Goal: Transaction & Acquisition: Subscribe to service/newsletter

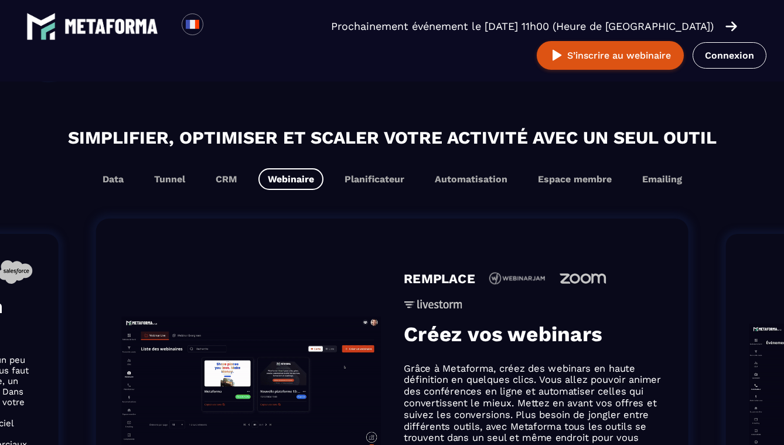
scroll to position [665, 0]
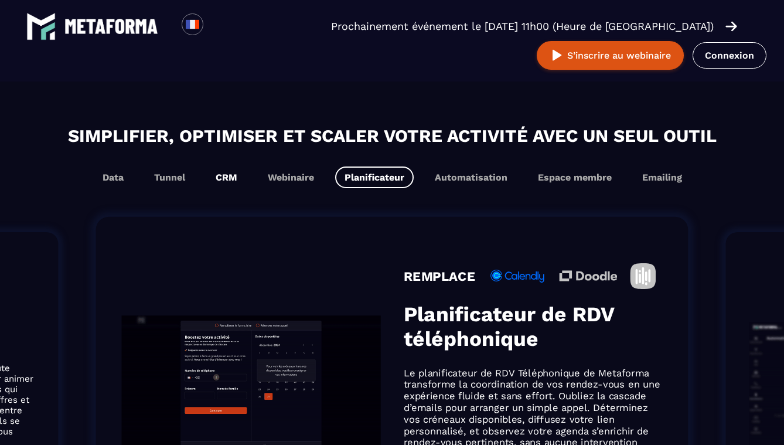
click at [222, 178] on button "CRM" at bounding box center [226, 177] width 40 height 22
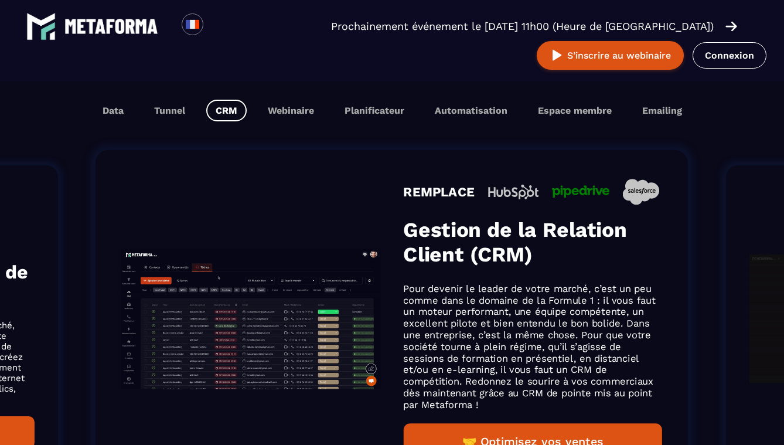
scroll to position [732, 0]
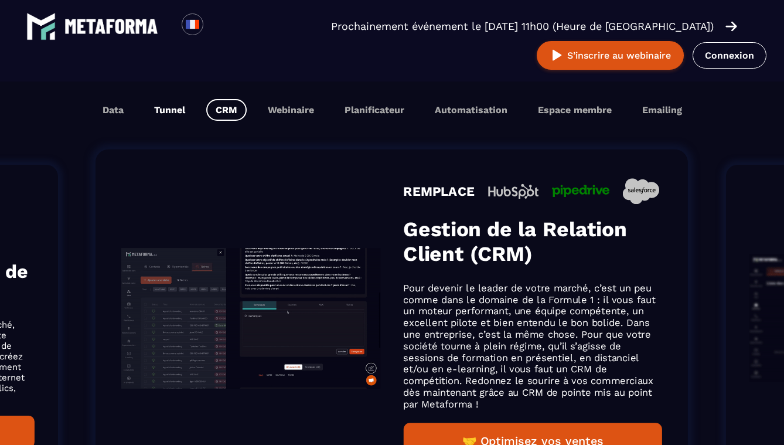
click at [179, 110] on button "Tunnel" at bounding box center [170, 110] width 50 height 22
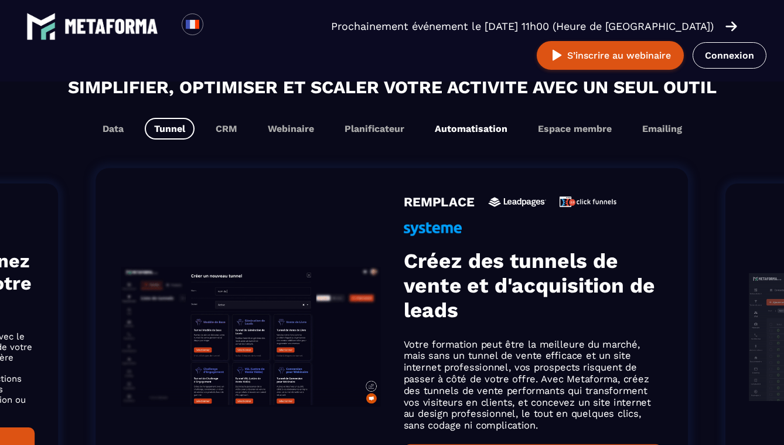
click at [489, 130] on button "Automatisation" at bounding box center [471, 129] width 91 height 22
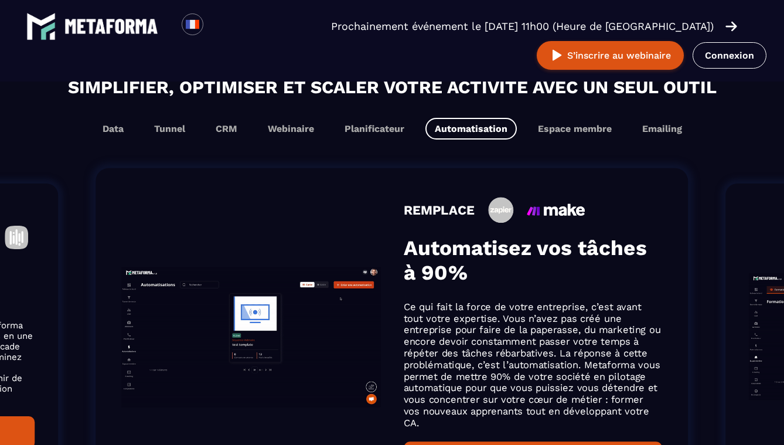
scroll to position [713, 0]
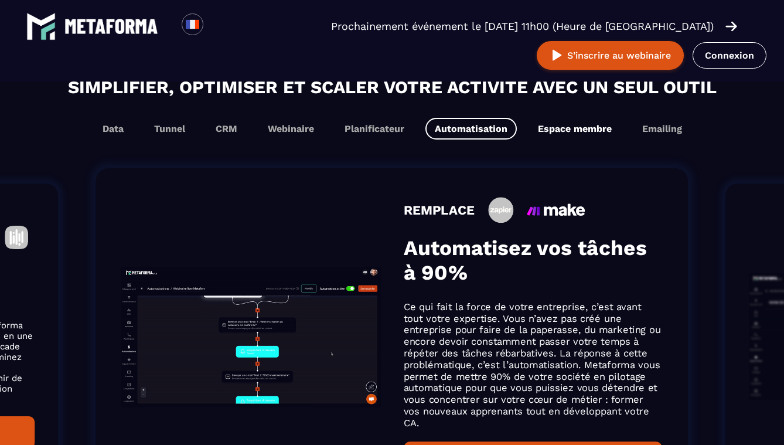
click at [581, 132] on button "Espace membre" at bounding box center [575, 129] width 93 height 22
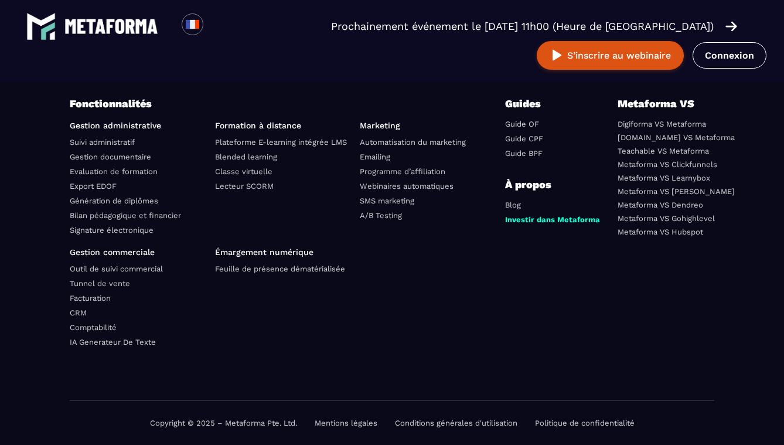
scroll to position [4194, 0]
click at [670, 138] on link "[DOMAIN_NAME] VS Metaforma" at bounding box center [676, 137] width 117 height 9
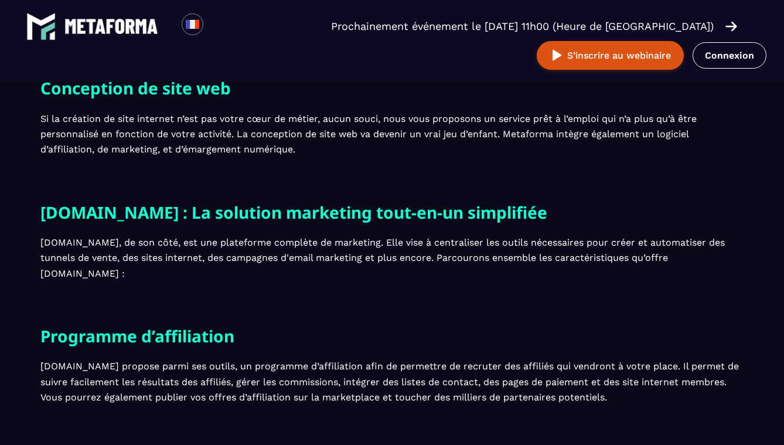
scroll to position [1860, 0]
click at [281, 226] on h2 "Systeme.io : La solution marketing tout-en-un simplifiée" at bounding box center [391, 212] width 703 height 27
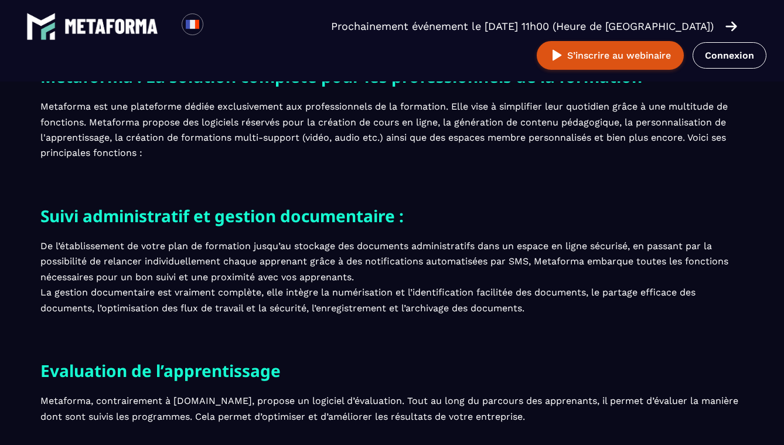
scroll to position [219, 0]
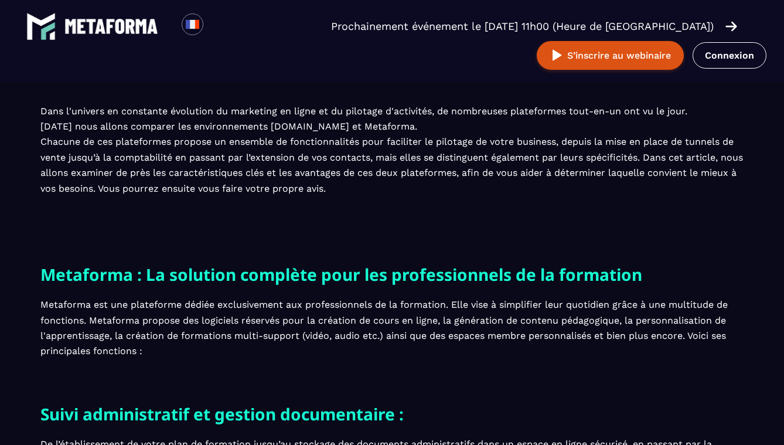
click at [734, 26] on img at bounding box center [732, 26] width 12 height 13
click at [111, 26] on img at bounding box center [111, 26] width 94 height 15
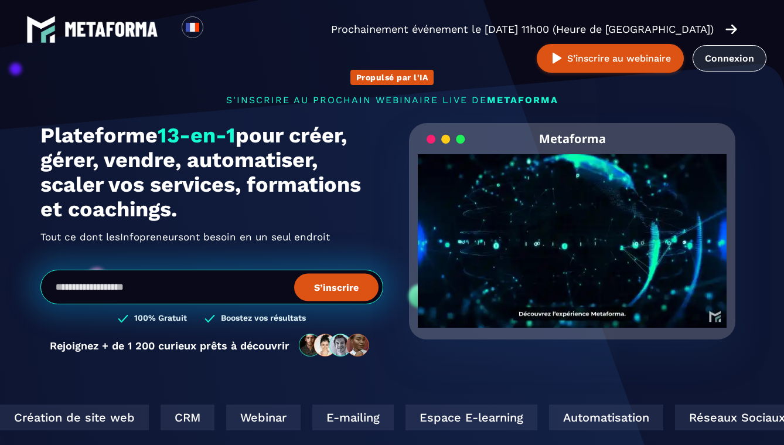
click at [730, 66] on link "Connexion" at bounding box center [730, 58] width 74 height 26
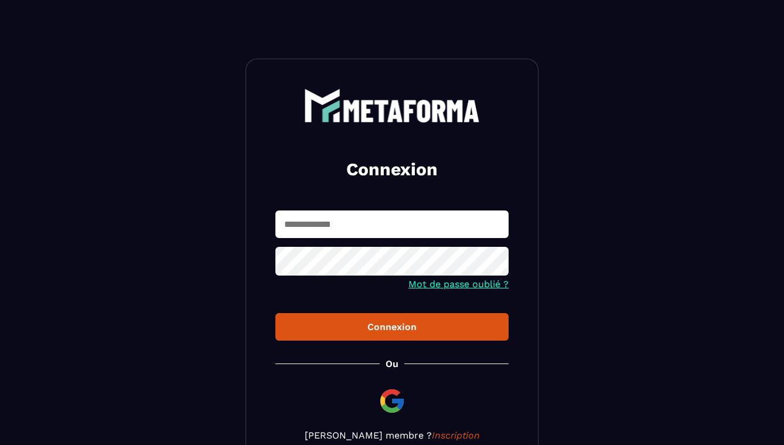
scroll to position [86, 0]
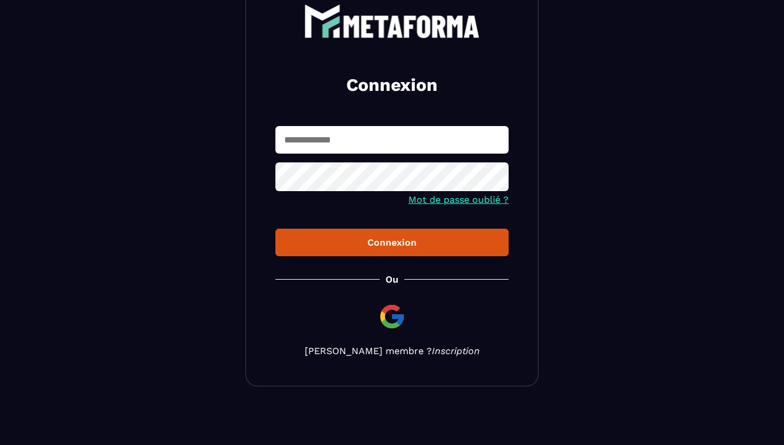
click at [432, 352] on link "Inscription" at bounding box center [456, 350] width 48 height 11
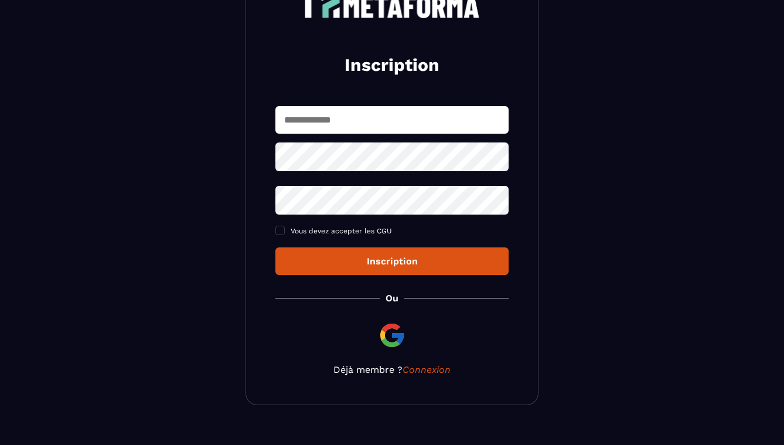
scroll to position [124, 0]
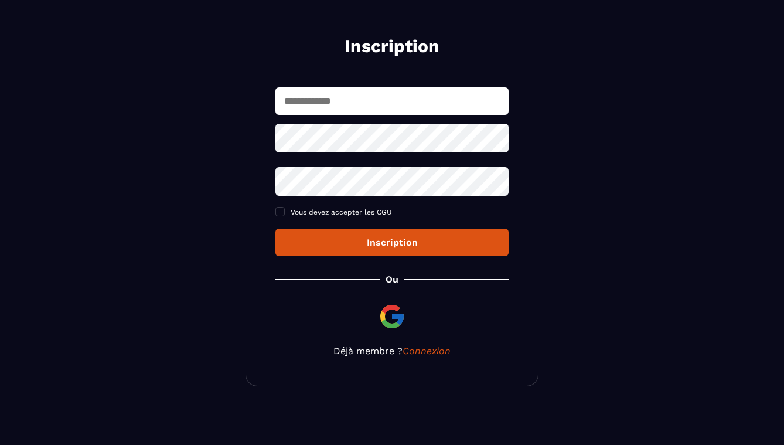
click at [379, 100] on input "text" at bounding box center [391, 101] width 233 height 28
type input "**********"
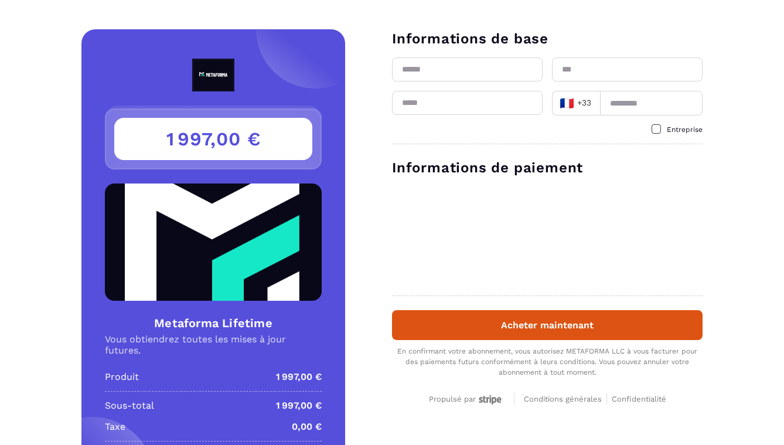
scroll to position [91, 0]
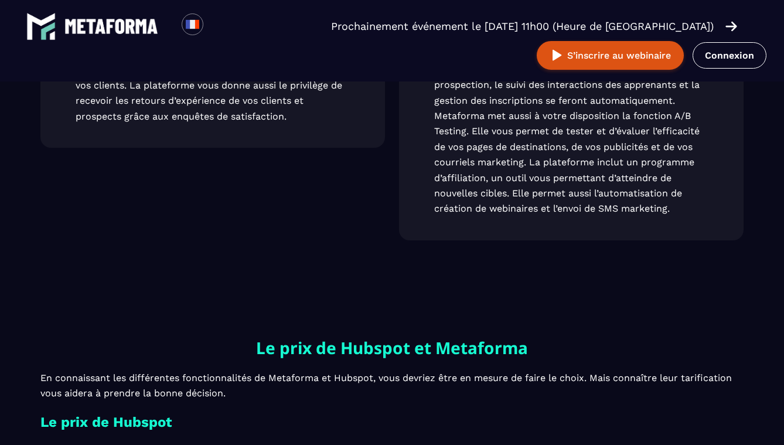
scroll to position [2093, 0]
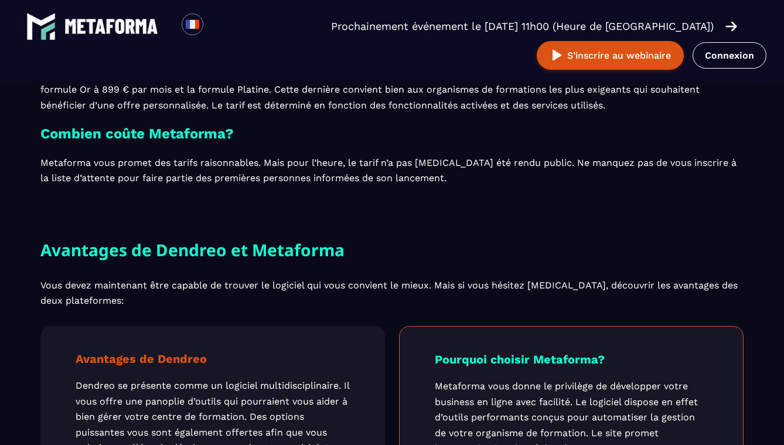
scroll to position [2496, 0]
